Goal: Find specific page/section: Find specific page/section

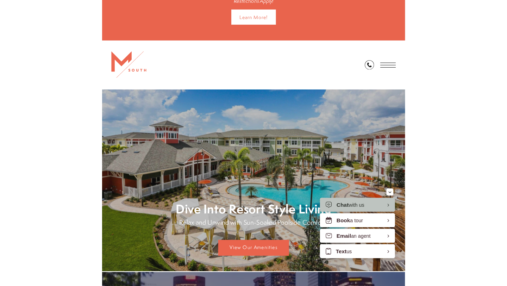
scroll to position [116, 0]
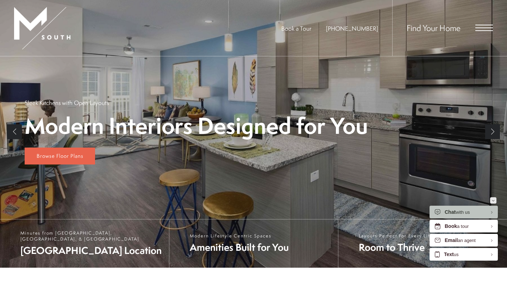
click at [276, 200] on icon "Minimize" at bounding box center [493, 201] width 3 height 2
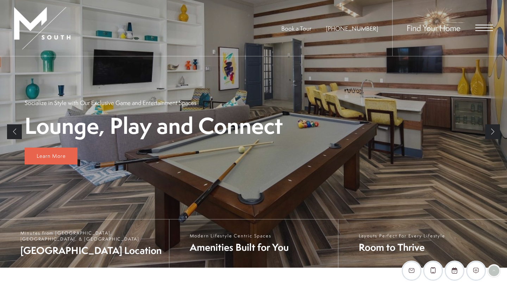
click at [276, 24] on div "Find Your Home" at bounding box center [443, 28] width 101 height 56
click at [276, 28] on span "Open Menu" at bounding box center [485, 28] width 18 height 6
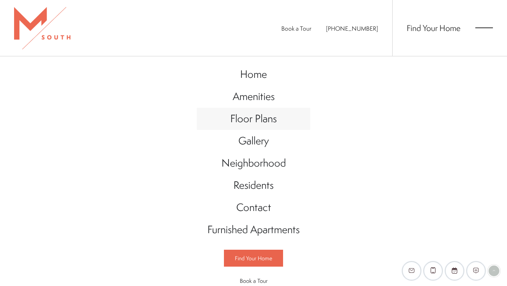
click at [274, 118] on span "Floor Plans" at bounding box center [253, 118] width 47 height 14
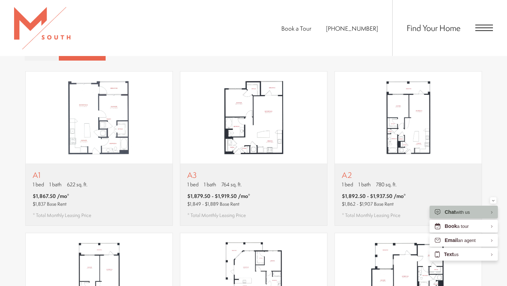
scroll to position [429, 0]
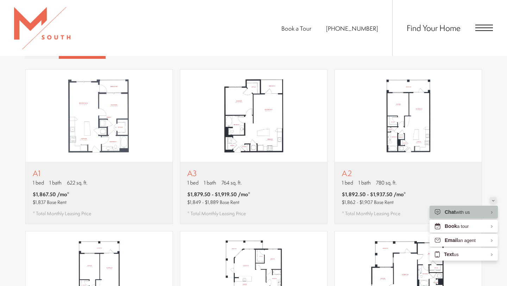
click at [494, 201] on icon "Minimize" at bounding box center [494, 200] width 2 height 1
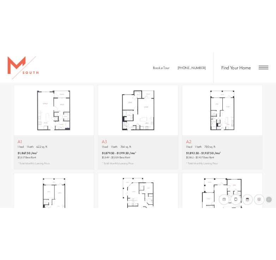
scroll to position [420, 0]
